Goal: Transaction & Acquisition: Purchase product/service

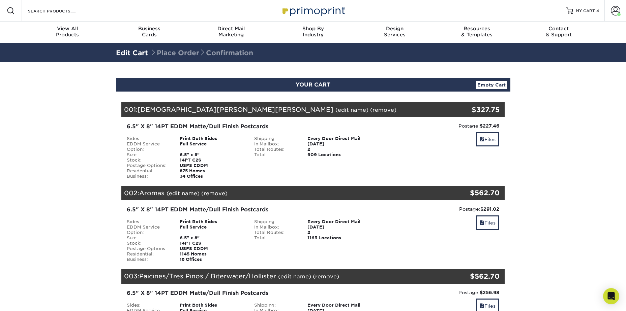
scroll to position [34, 0]
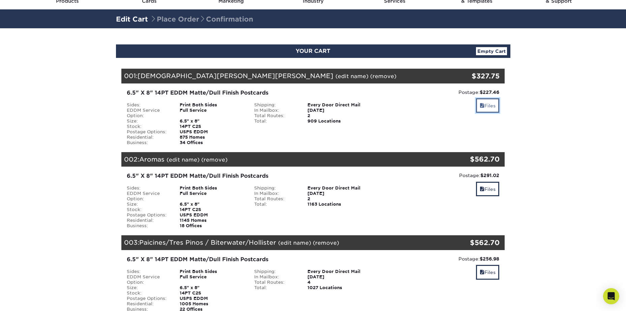
click at [498, 111] on link "Files" at bounding box center [487, 105] width 23 height 14
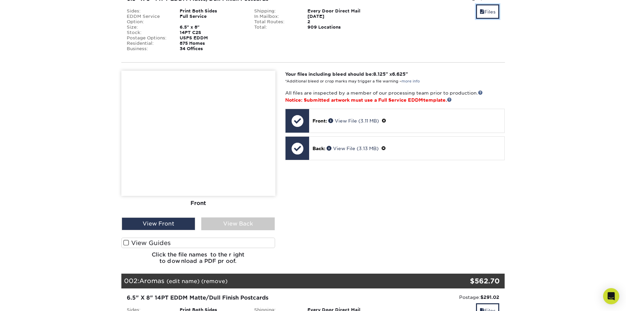
scroll to position [135, 0]
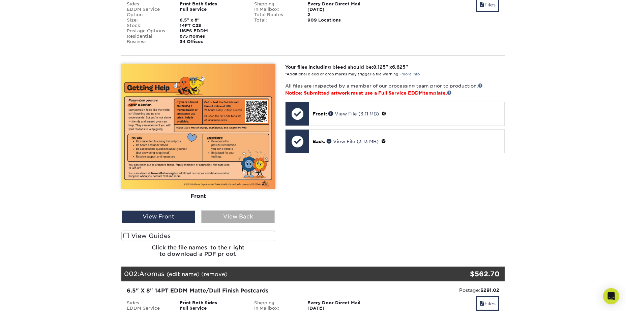
click at [214, 216] on div "View Back" at bounding box center [237, 217] width 73 height 13
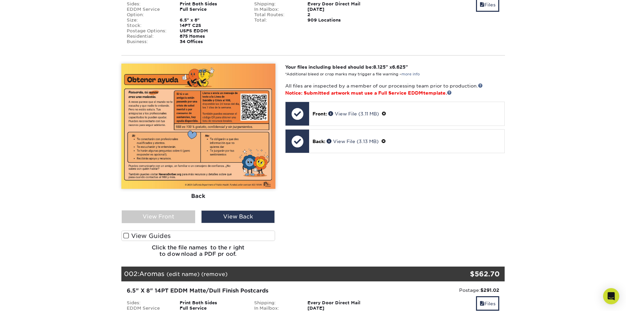
click at [171, 236] on label "View Guides" at bounding box center [198, 236] width 154 height 10
click at [0, 0] on input "View Guides" at bounding box center [0, 0] width 0 height 0
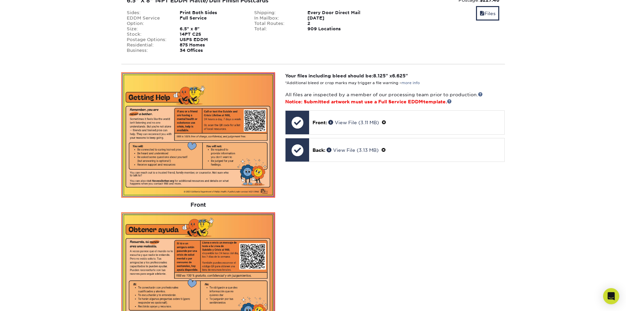
scroll to position [67, 0]
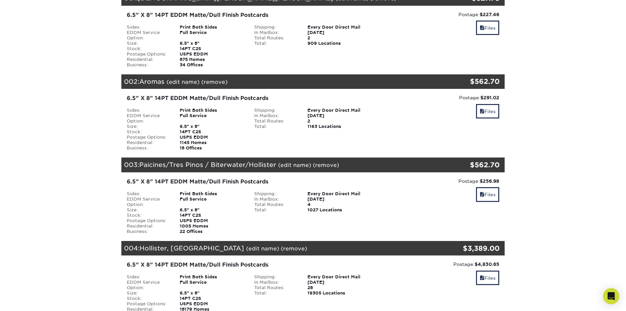
scroll to position [34, 0]
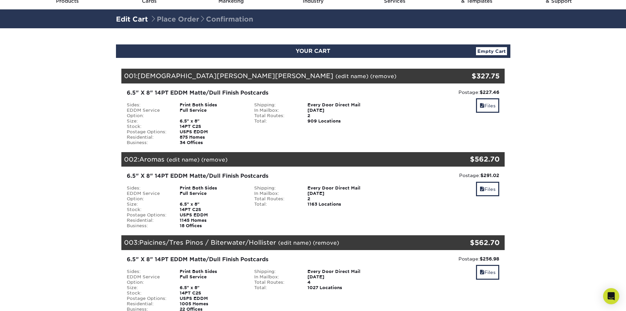
drag, startPoint x: 473, startPoint y: 74, endPoint x: 498, endPoint y: 75, distance: 25.6
click at [498, 75] on div "$327.75" at bounding box center [470, 76] width 59 height 10
drag, startPoint x: 498, startPoint y: 75, endPoint x: 430, endPoint y: 73, distance: 68.1
click at [430, 73] on div "001: San Juan Bautista (edit name) (remove) Are you sure you want to remove thi…" at bounding box center [281, 76] width 320 height 15
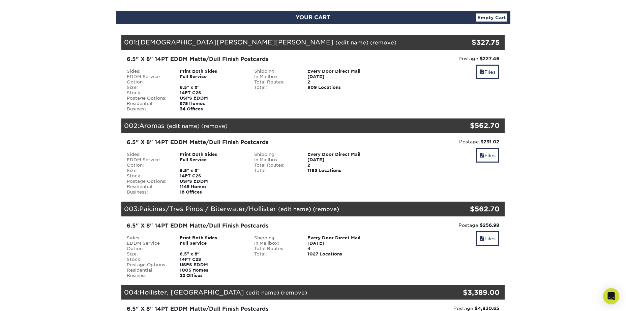
scroll to position [101, 0]
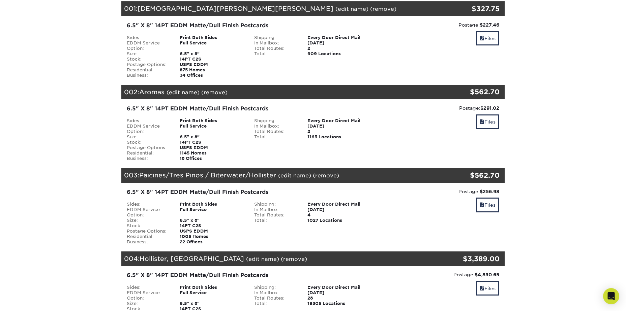
drag, startPoint x: 478, startPoint y: 108, endPoint x: 502, endPoint y: 108, distance: 23.3
click at [502, 108] on div "Postage: $291.02 Discount: - $0.00 Files" at bounding box center [441, 133] width 128 height 57
drag, startPoint x: 502, startPoint y: 108, endPoint x: 533, endPoint y: 114, distance: 31.9
click at [532, 116] on section "YOUR CART Empty Cart Your Cart is Empty View Account Active Orders Order Histor…" at bounding box center [313, 296] width 626 height 671
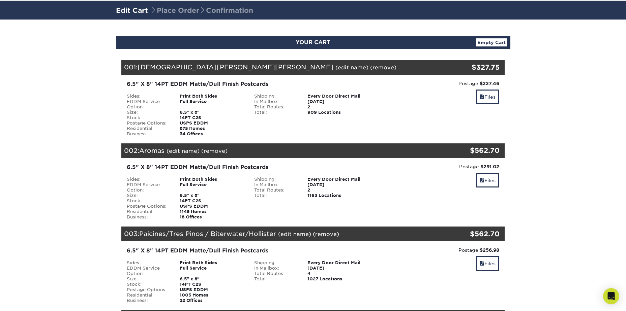
scroll to position [0, 0]
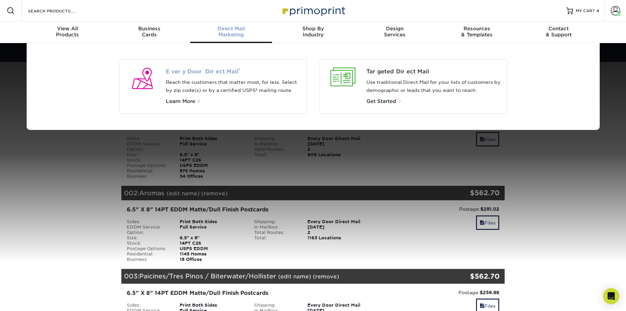
click at [192, 74] on span "Every Door Direct Mail ®" at bounding box center [233, 72] width 135 height 8
click at [189, 100] on span "Learn More" at bounding box center [180, 101] width 29 height 6
click at [196, 74] on span "Every Door Direct Mail ®" at bounding box center [233, 72] width 135 height 8
click at [180, 100] on span "Learn More" at bounding box center [180, 101] width 29 height 6
click at [144, 82] on div at bounding box center [143, 79] width 36 height 22
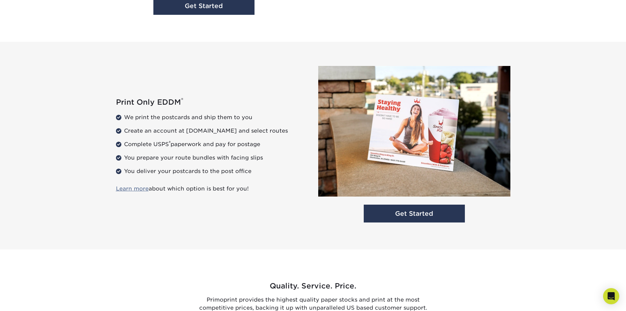
scroll to position [742, 0]
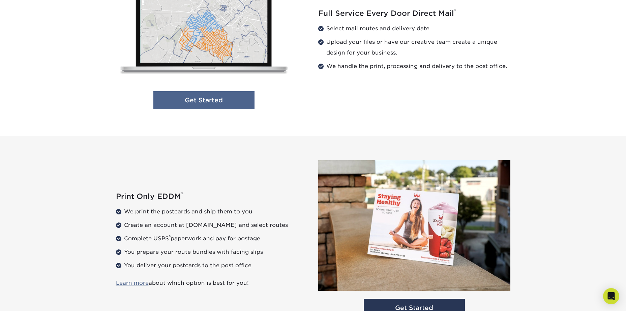
click at [218, 102] on link "Get Started" at bounding box center [203, 100] width 101 height 18
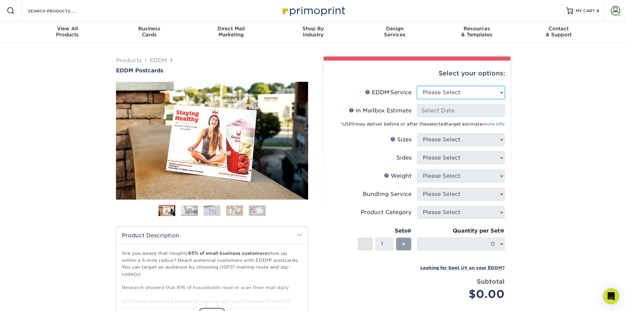
click at [472, 88] on select "Please Select Full Service Print Only" at bounding box center [461, 92] width 88 height 13
select select "full_service"
click at [417, 86] on select "Please Select Full Service Print Only" at bounding box center [461, 92] width 88 height 13
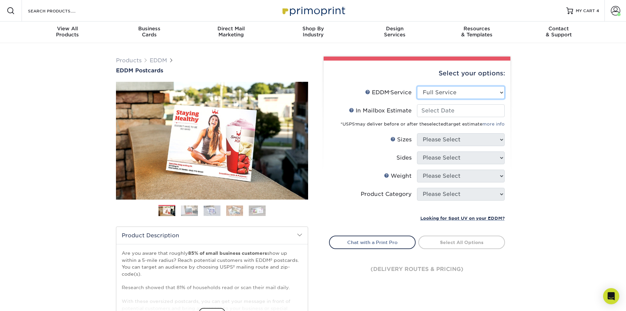
select select "-1"
click at [459, 109] on input "In Mailbox Estimate Help In Mailbox Estimate" at bounding box center [461, 110] width 88 height 13
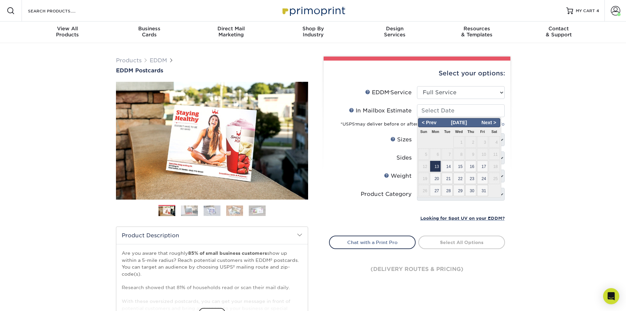
click at [440, 181] on span "20" at bounding box center [435, 178] width 11 height 11
type input "2025-10-20"
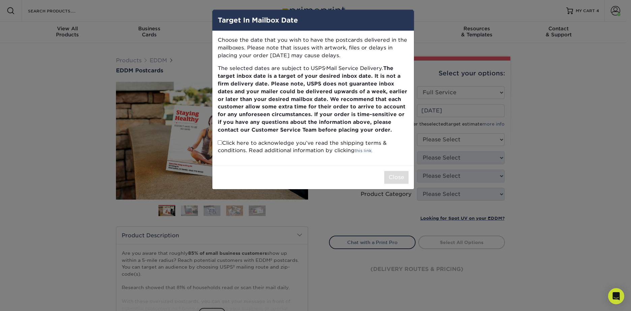
click at [221, 145] on input "checkbox" at bounding box center [220, 143] width 4 height 4
checkbox input "true"
click at [401, 179] on button "Close" at bounding box center [396, 177] width 24 height 13
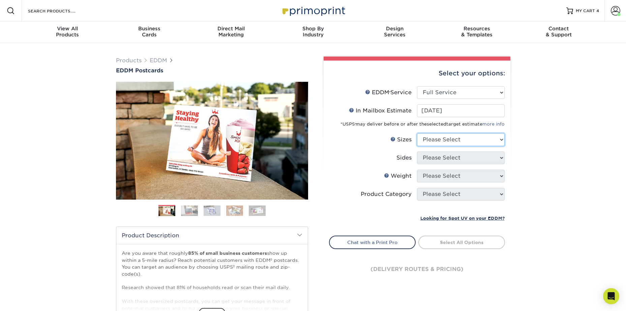
click at [448, 145] on select "Please Select 4.5" x 12" 6" x 12" 6.5" x 8" 6.5" x 9" 6.5" x 12" 7" x 8.5" 8" x…" at bounding box center [461, 139] width 88 height 13
select select "6.50x8.00"
click at [417, 133] on select "Please Select 4.5" x 12" 6" x 12" 6.5" x 8" 6.5" x 9" 6.5" x 12" 7" x 8.5" 8" x…" at bounding box center [461, 139] width 88 height 13
click at [448, 149] on li "Sizes Help Sizes Please Select 4.5" x 12" 6" x 12" 6.5" x 8" 6.5" x 9" 6.5" x 1…" at bounding box center [416, 142] width 175 height 18
click at [449, 157] on select "Please Select Print Both Sides Print Front Only" at bounding box center [461, 158] width 88 height 13
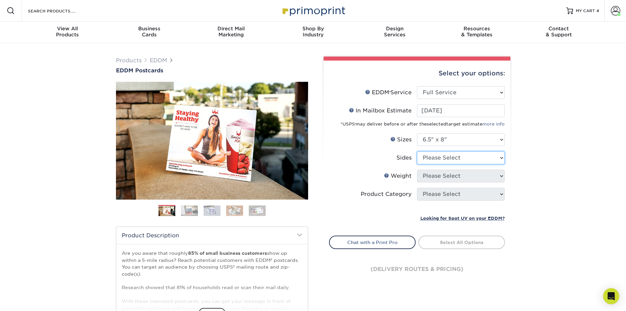
select select "13abbda7-1d64-4f25-8bb2-c179b224825d"
click at [417, 152] on select "Please Select Print Both Sides Print Front Only" at bounding box center [461, 158] width 88 height 13
click at [447, 175] on select "Please Select 16PT 14PT" at bounding box center [461, 176] width 88 height 13
select select "14PT"
click at [417, 170] on select "Please Select 16PT 14PT" at bounding box center [461, 176] width 88 height 13
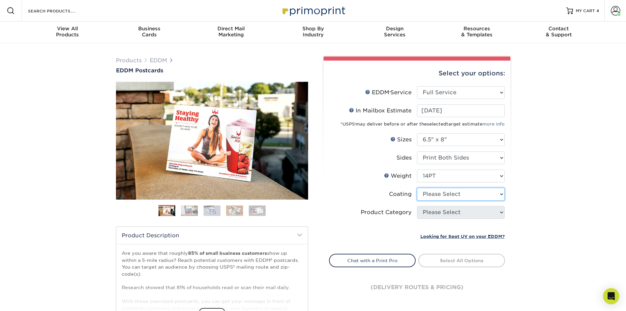
click at [449, 198] on select at bounding box center [461, 194] width 88 height 13
select select "121bb7b5-3b4d-429f-bd8d-bbf80e953313"
click at [417, 188] on select at bounding box center [461, 194] width 88 height 13
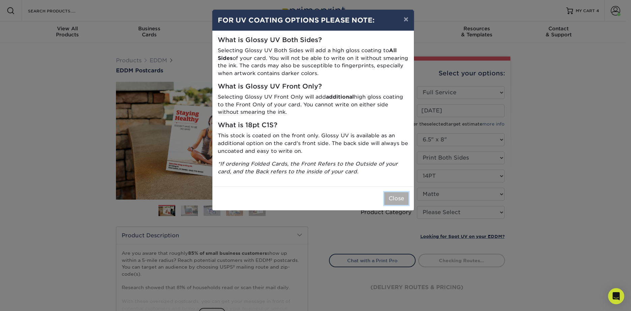
click at [397, 201] on button "Close" at bounding box center [396, 198] width 24 height 13
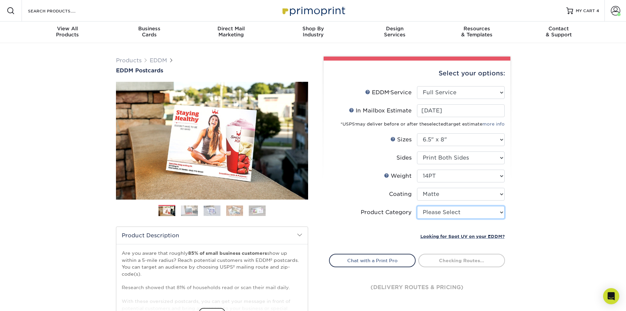
click at [441, 214] on select "Please Select Postcards" at bounding box center [461, 212] width 88 height 13
select select "9b7272e0-d6c8-4c3c-8e97-d3a1bcdab858"
click at [417, 206] on select "Please Select Postcards" at bounding box center [461, 212] width 88 height 13
click at [517, 210] on div "Products EDDM EDDM Postcards Previous Next" at bounding box center [313, 223] width 626 height 360
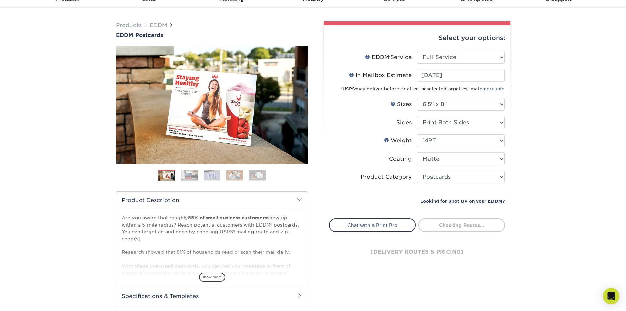
scroll to position [67, 0]
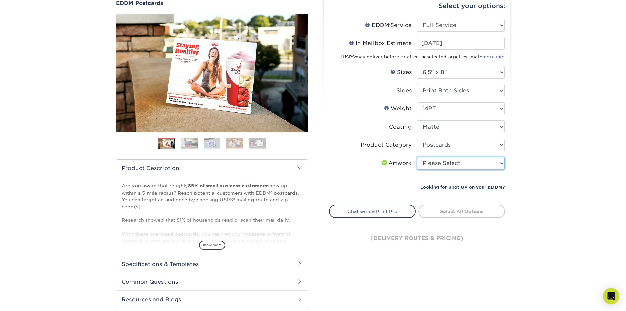
click at [443, 161] on select "Please Select I will upload files I need a design - $150" at bounding box center [461, 163] width 88 height 13
select select "upload"
click at [417, 157] on select "Please Select I will upload files I need a design - $150" at bounding box center [461, 163] width 88 height 13
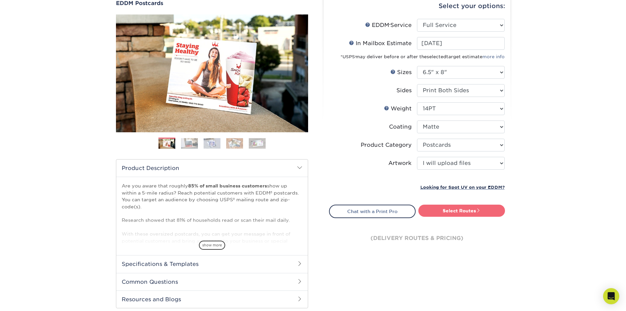
click at [456, 211] on link "Select Routes" at bounding box center [461, 211] width 87 height 12
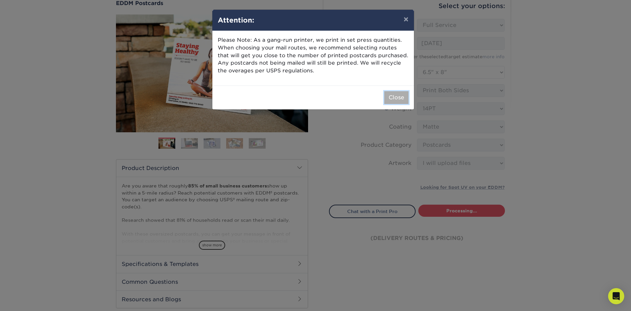
click at [394, 99] on button "Close" at bounding box center [396, 97] width 24 height 13
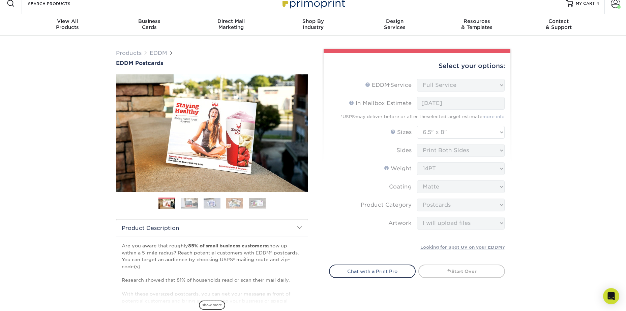
scroll to position [0, 0]
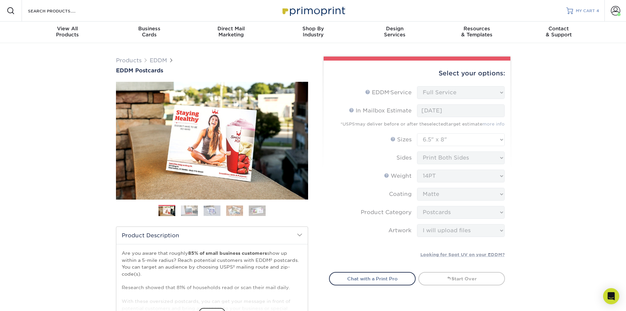
click at [574, 8] on link "MY CART 4" at bounding box center [582, 11] width 33 height 22
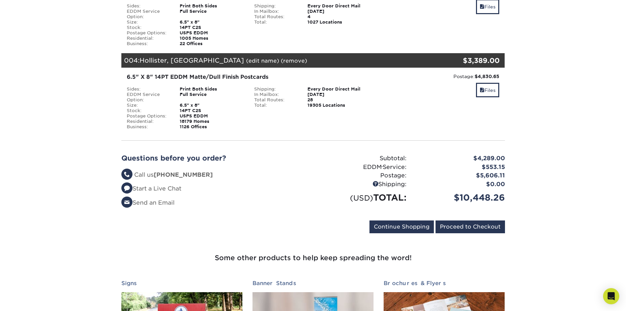
scroll to position [303, 0]
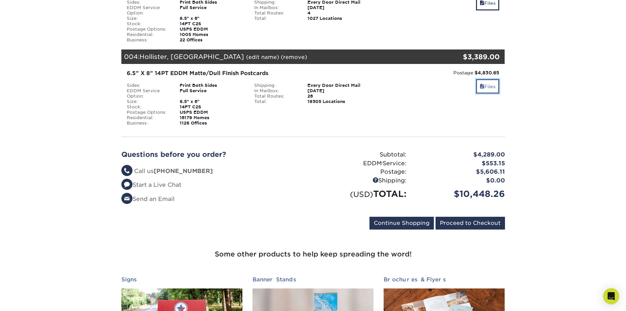
click at [485, 87] on link "Files" at bounding box center [487, 86] width 23 height 14
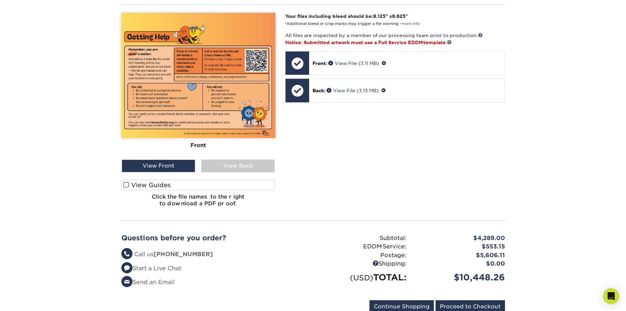
scroll to position [438, 0]
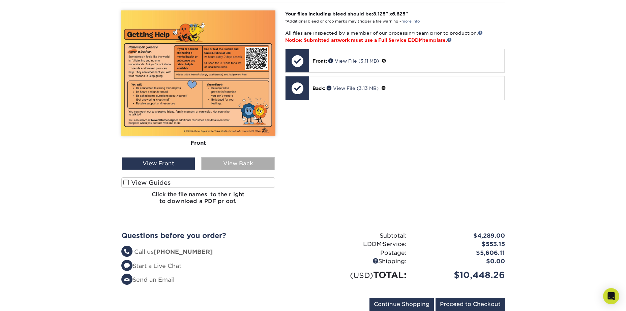
click at [218, 163] on div "View Back" at bounding box center [237, 163] width 73 height 13
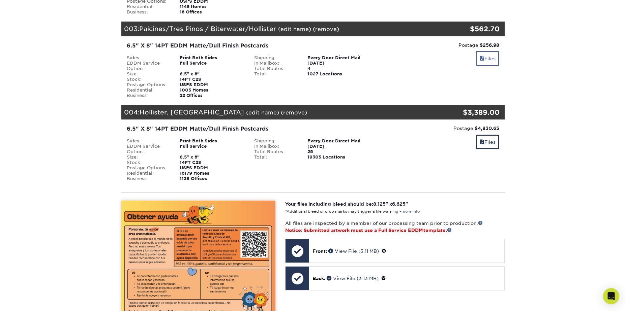
scroll to position [236, 0]
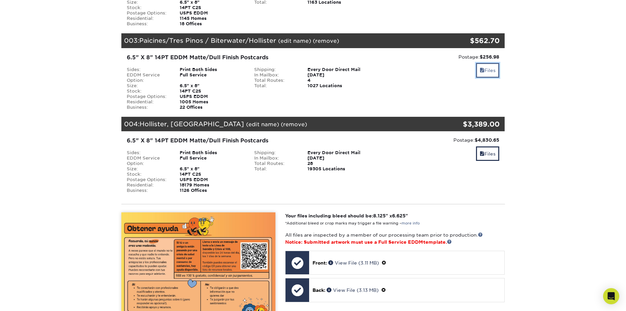
click at [489, 74] on link "Files" at bounding box center [487, 70] width 23 height 14
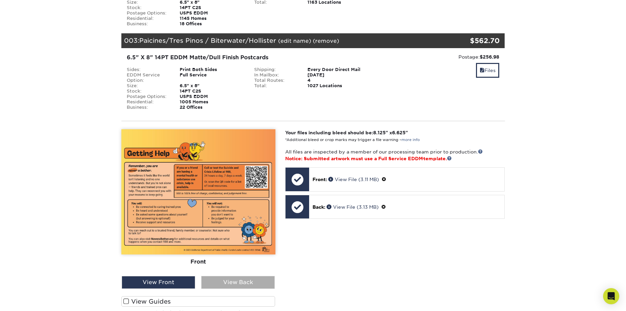
click at [228, 284] on div "View Back" at bounding box center [237, 282] width 73 height 13
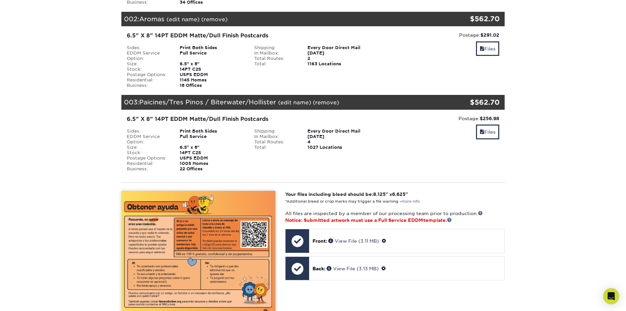
scroll to position [101, 0]
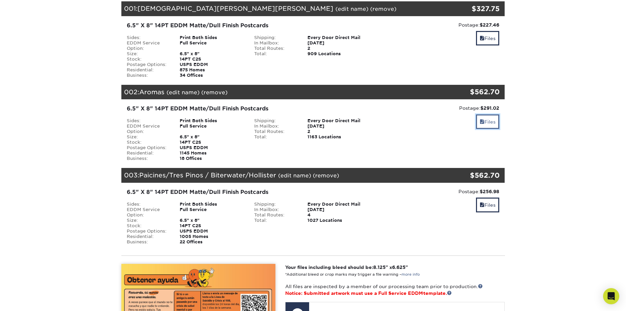
click at [480, 121] on span at bounding box center [482, 121] width 5 height 5
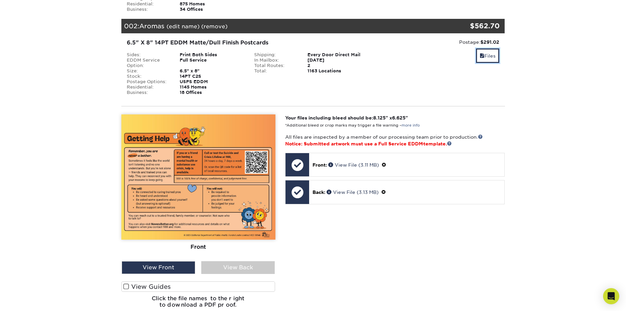
scroll to position [169, 0]
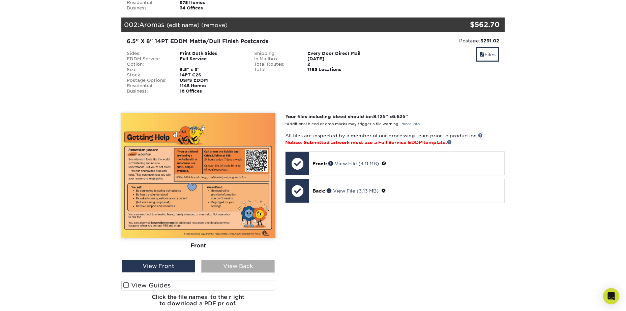
click at [238, 268] on div "View Back" at bounding box center [237, 266] width 73 height 13
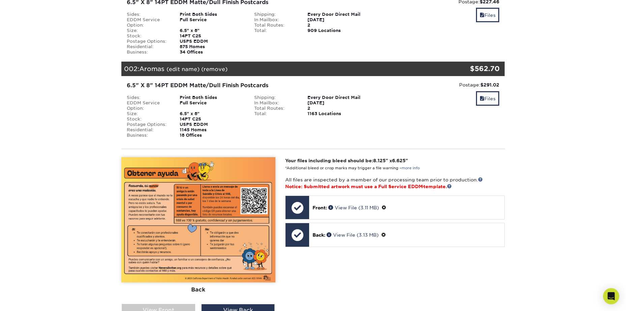
scroll to position [34, 0]
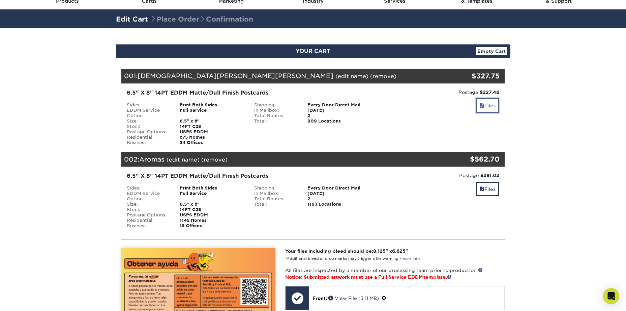
click at [489, 110] on link "Files" at bounding box center [487, 105] width 23 height 14
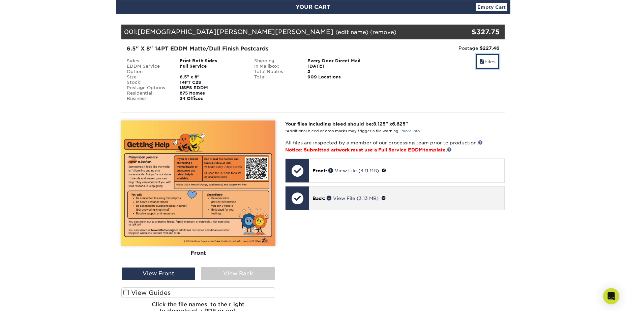
scroll to position [135, 0]
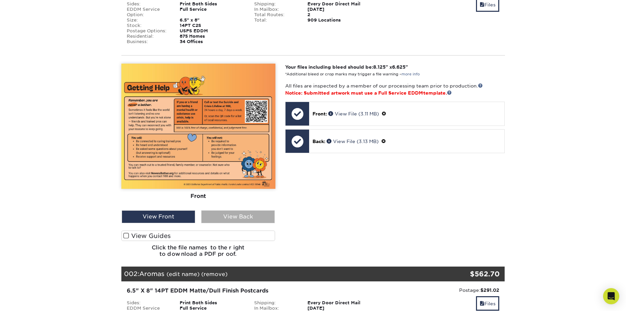
click at [222, 217] on div "View Back" at bounding box center [237, 217] width 73 height 13
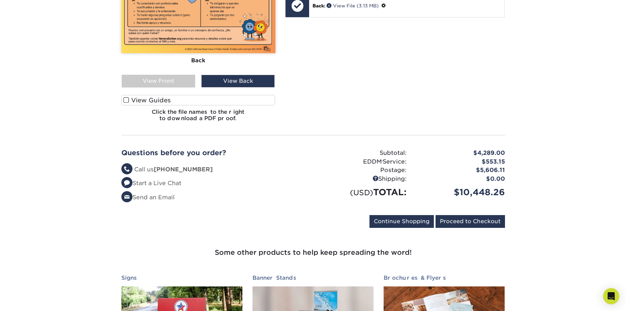
scroll to position [1180, 0]
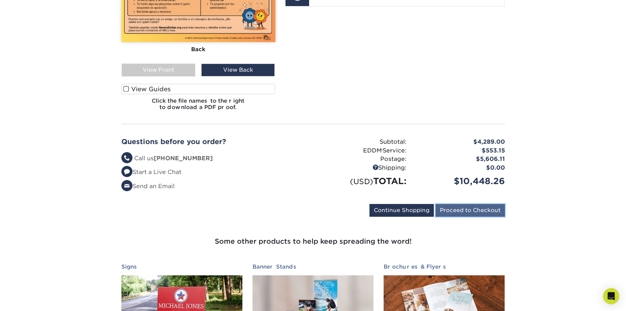
click at [496, 212] on input "Proceed to Checkout" at bounding box center [470, 210] width 69 height 13
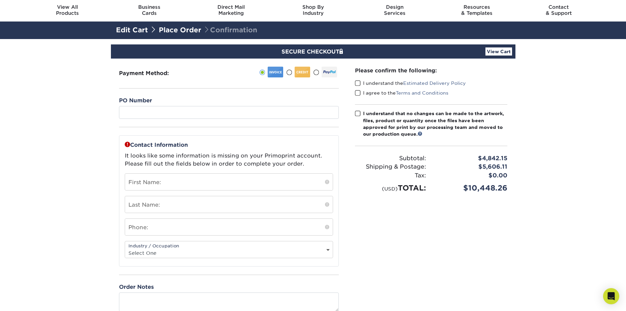
scroll to position [34, 0]
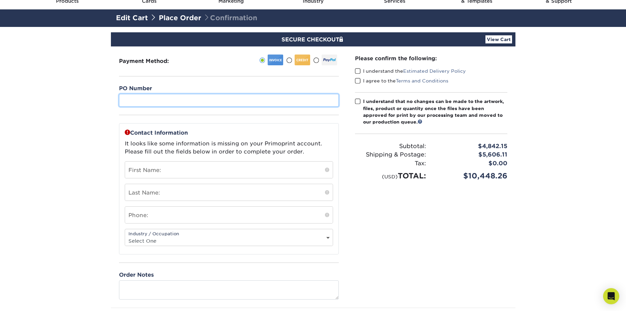
click at [205, 104] on input "text" at bounding box center [229, 100] width 220 height 13
type input "2026-00000301"
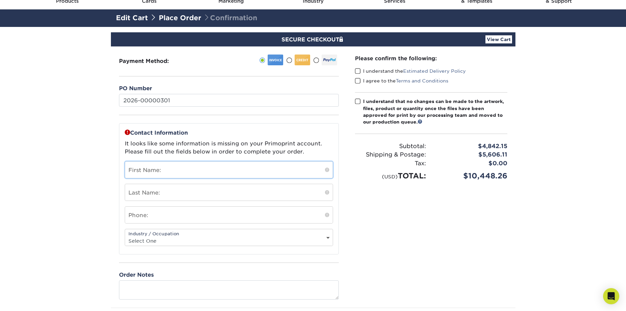
click at [193, 171] on input "text" at bounding box center [229, 170] width 208 height 17
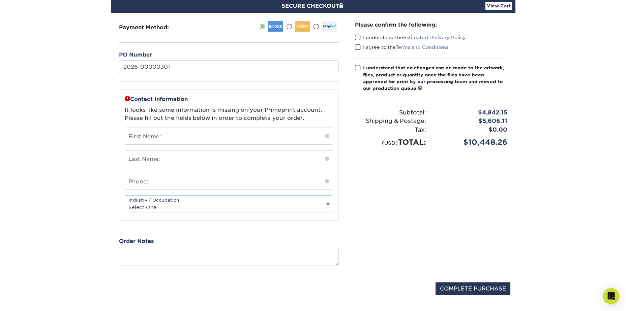
click at [238, 204] on select "Select One Administrative Executive Human Resources Construction Education Ente…" at bounding box center [229, 208] width 208 height 10
click at [351, 171] on div "Please confirm the following: I understand the Estimated Delivery Policy I agre…" at bounding box center [431, 144] width 169 height 262
click at [191, 129] on input "text" at bounding box center [229, 136] width 208 height 17
type input "a"
type input "[PERSON_NAME]"
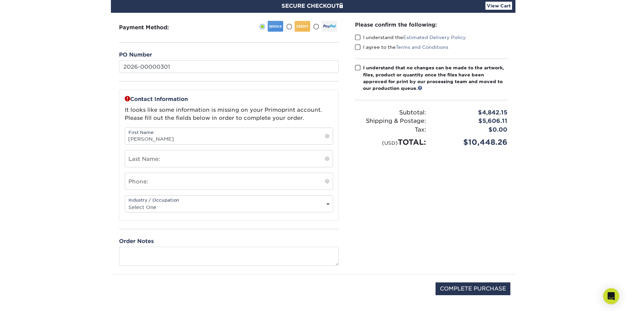
type input "[PERSON_NAME]"
click at [175, 183] on input "text" at bounding box center [229, 181] width 208 height 17
type input "8316375367"
click at [146, 207] on select "Select One Administrative Executive Human Resources Construction Education Ente…" at bounding box center [229, 208] width 208 height 10
click at [125, 203] on select "Select One Administrative Executive Human Resources Construction Education Ente…" at bounding box center [229, 208] width 208 height 10
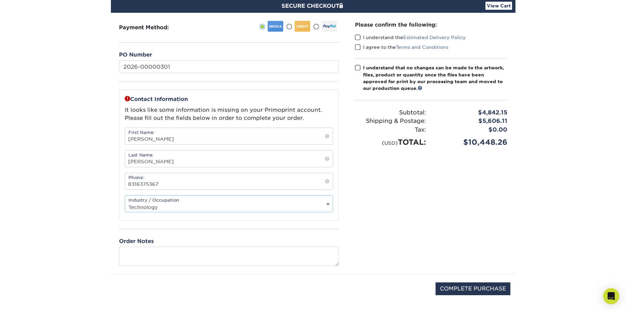
click at [189, 207] on select "Select One Administrative Executive Human Resources Construction Education Ente…" at bounding box center [229, 208] width 208 height 10
select select "12"
click at [125, 203] on select "Select One Administrative Executive Human Resources Construction Education Ente…" at bounding box center [229, 208] width 208 height 10
click at [387, 191] on div "Please confirm the following: I understand the Estimated Delivery Policy I agre…" at bounding box center [431, 144] width 169 height 262
click at [333, 201] on div "Industry / Occupation Select One Administrative Executive Human Resources Const…" at bounding box center [229, 204] width 208 height 17
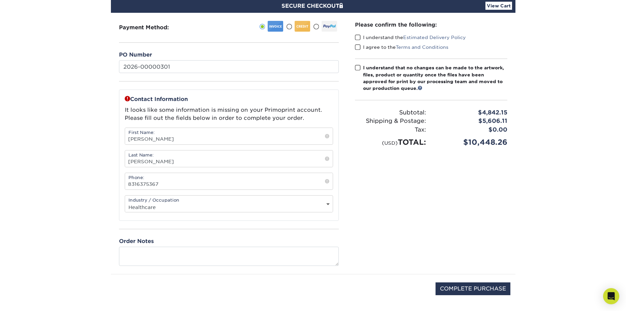
click at [330, 202] on div "Industry / Occupation Select One Administrative Executive Human Resources Const…" at bounding box center [229, 204] width 208 height 17
click at [329, 204] on select "Select One Administrative Executive Human Resources Construction Education Ente…" at bounding box center [229, 208] width 208 height 10
click at [356, 211] on div "Please confirm the following: I understand the Estimated Delivery Policy I agre…" at bounding box center [431, 144] width 169 height 262
click at [356, 38] on span at bounding box center [358, 37] width 6 height 6
click at [0, 0] on input "I understand the Estimated Delivery Policy" at bounding box center [0, 0] width 0 height 0
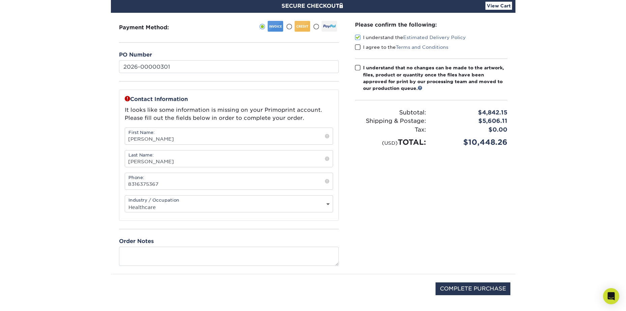
click at [359, 47] on span at bounding box center [358, 47] width 6 height 6
click at [0, 0] on input "I agree to the Terms and Conditions" at bounding box center [0, 0] width 0 height 0
click at [358, 68] on span at bounding box center [358, 68] width 6 height 6
click at [0, 0] on input "I understand that no changes can be made to the artwork, files, product or quan…" at bounding box center [0, 0] width 0 height 0
drag, startPoint x: 366, startPoint y: 160, endPoint x: 272, endPoint y: 26, distance: 163.6
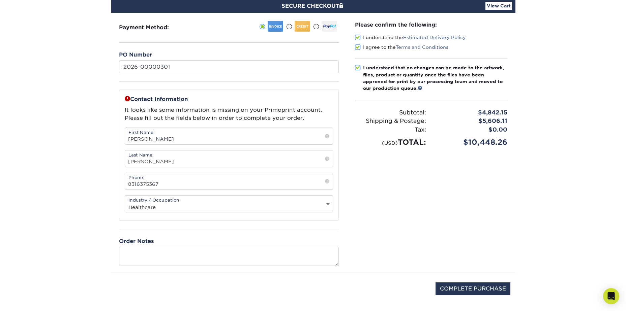
click at [272, 26] on div at bounding box center [276, 26] width 16 height 11
click at [0, 0] on input "radio" at bounding box center [0, 0] width 0 height 0
click at [272, 26] on div at bounding box center [276, 26] width 16 height 11
click at [0, 0] on input "radio" at bounding box center [0, 0] width 0 height 0
click at [190, 139] on input "Audry" at bounding box center [229, 136] width 208 height 17
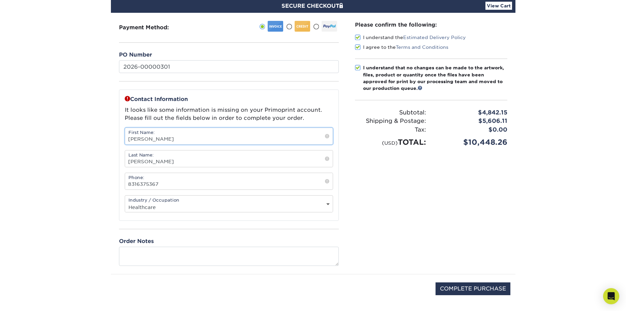
click at [190, 138] on input "Audry" at bounding box center [229, 136] width 208 height 17
type input "A"
click at [189, 121] on p "It looks like some information is missing on your Primoprint account. Please fi…" at bounding box center [229, 114] width 208 height 16
click at [185, 143] on input "San Benito" at bounding box center [229, 136] width 208 height 17
type input "[GEOGRAPHIC_DATA]"
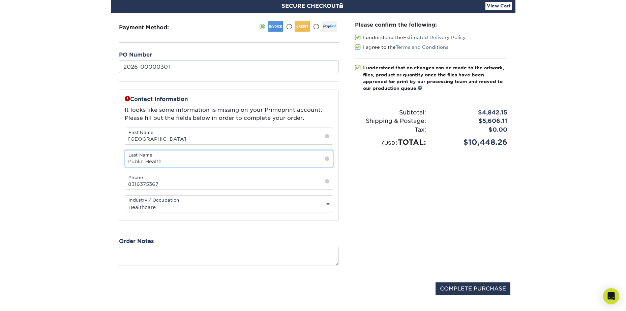
type input "Public Health"
click at [442, 189] on div "Please confirm the following: I understand the Estimated Delivery Policy I agre…" at bounding box center [431, 144] width 169 height 262
click at [485, 293] on input "COMPLETE PURCHASE" at bounding box center [473, 289] width 75 height 13
type input "PROCESSING, PLEASE WAIT..."
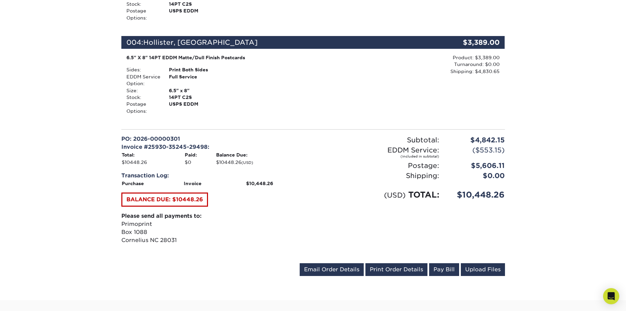
scroll to position [472, 0]
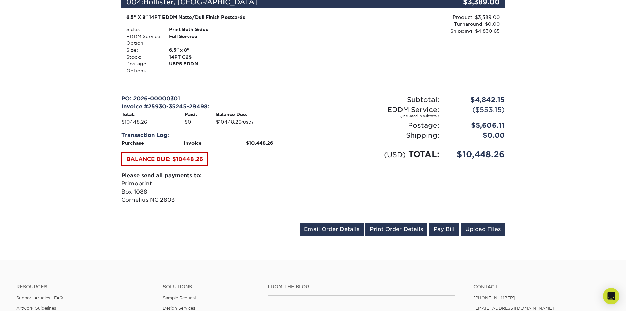
click at [477, 68] on div "Product: $3,389.00 Turnaround: $0.00 Shipping: $4,830.65 Discount: - $0.00" at bounding box center [441, 47] width 128 height 67
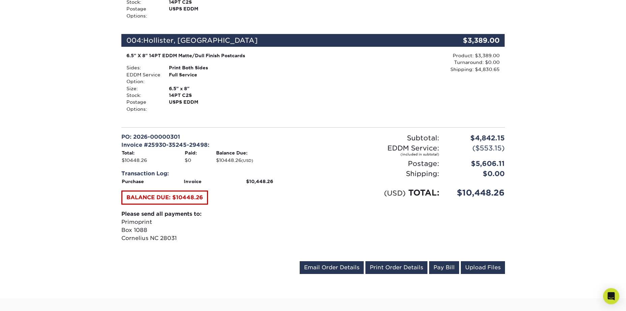
scroll to position [506, 0]
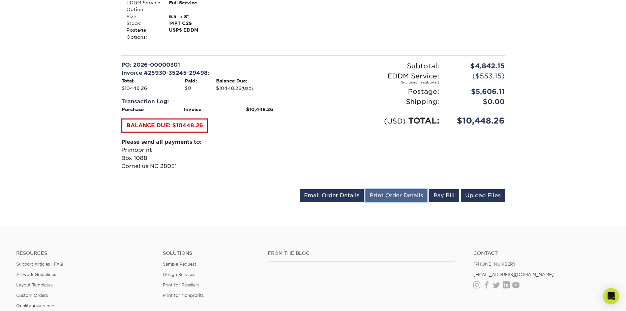
click at [407, 197] on link "Print Order Details" at bounding box center [396, 195] width 62 height 13
